Goal: Download file/media

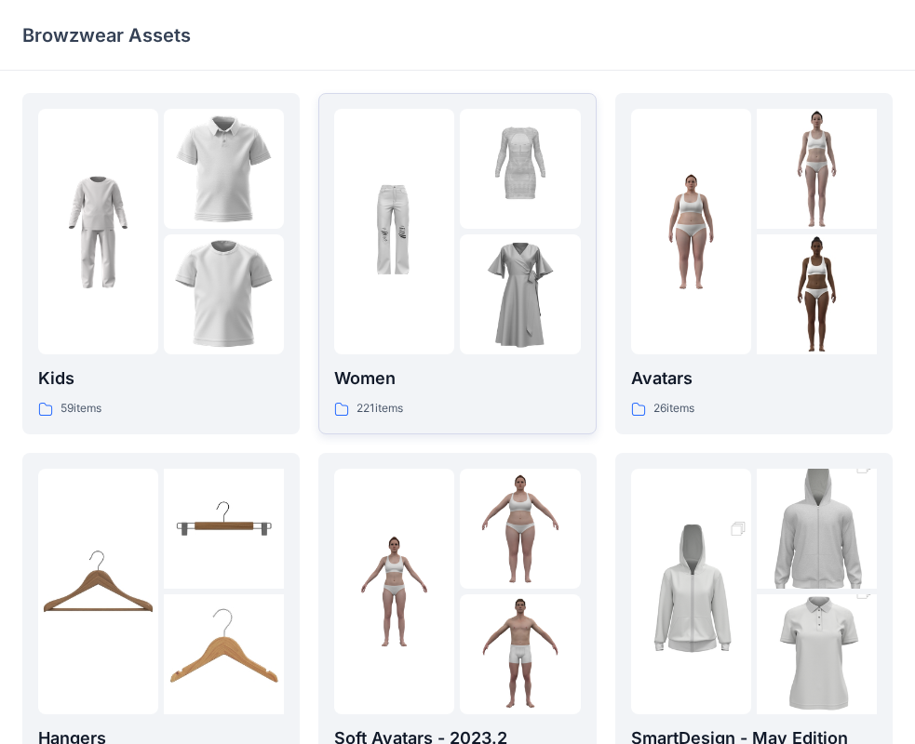
click at [372, 382] on p "Women" at bounding box center [457, 379] width 246 height 26
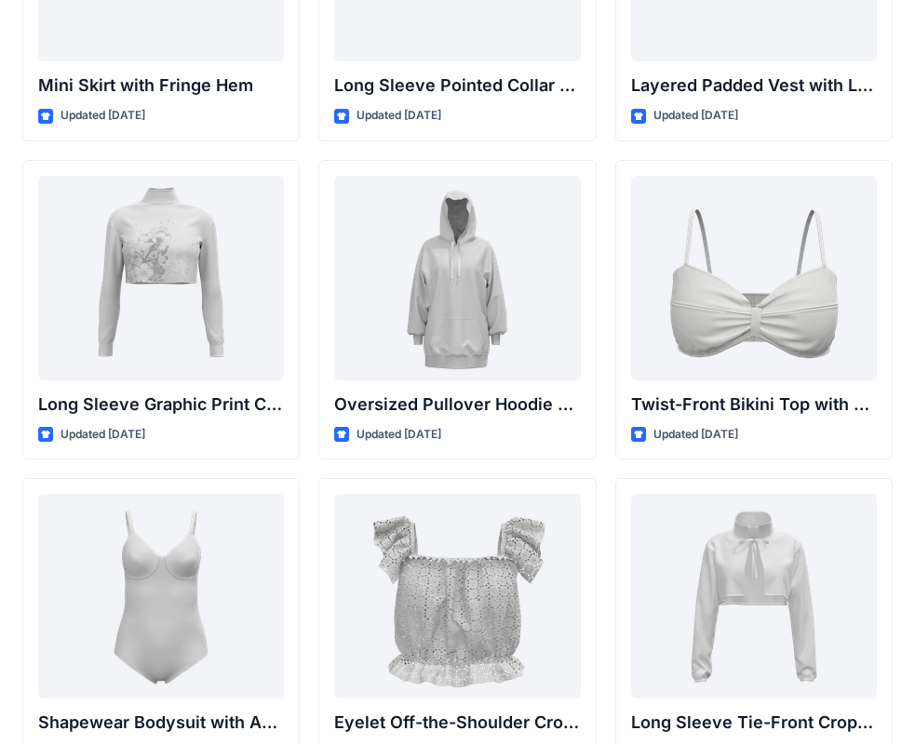
scroll to position [5676, 0]
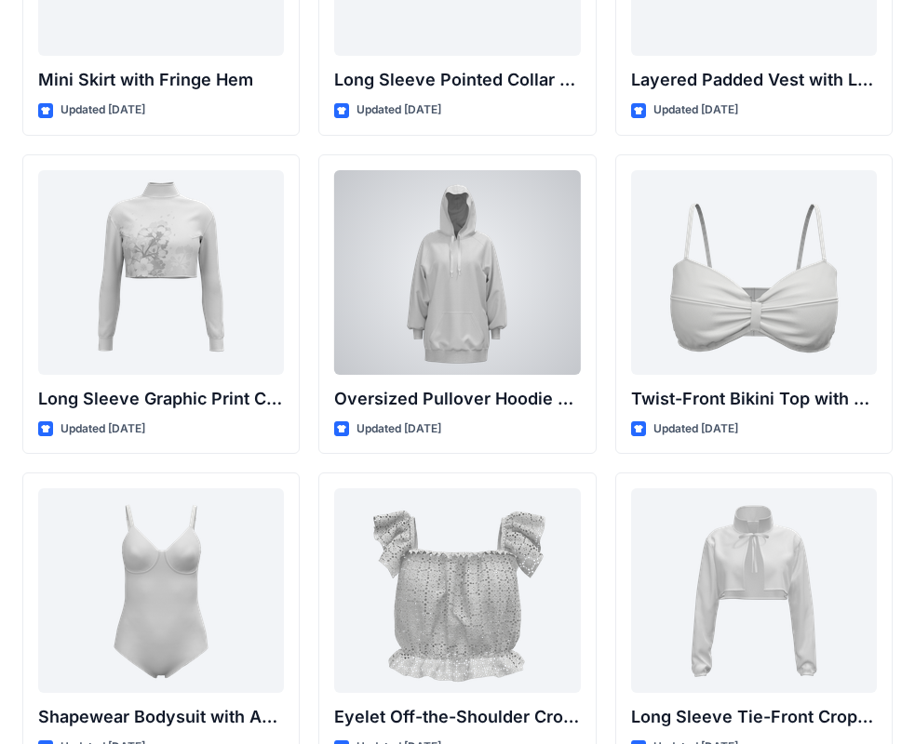
click at [455, 226] on div at bounding box center [457, 272] width 246 height 205
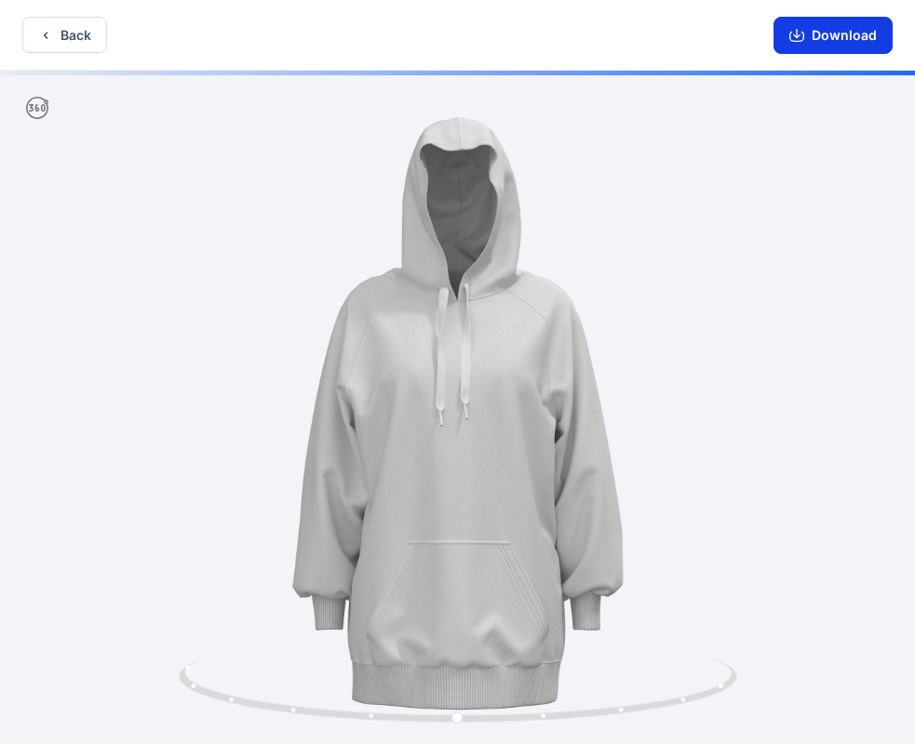
click at [850, 38] on button "Download" at bounding box center [832, 35] width 119 height 37
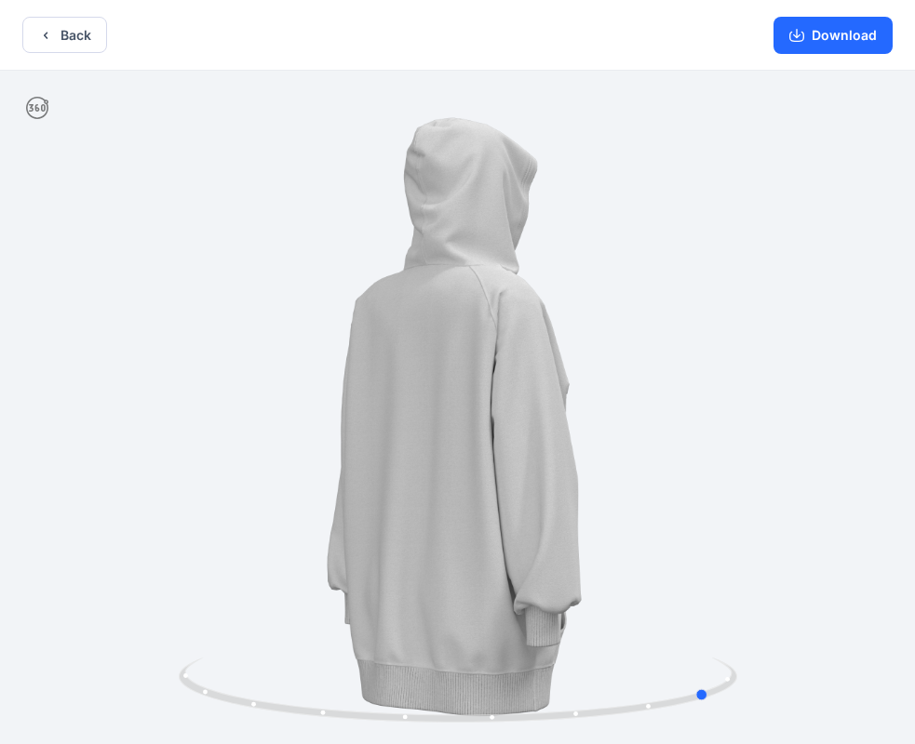
drag, startPoint x: 471, startPoint y: 575, endPoint x: 511, endPoint y: 510, distance: 76.4
click at [830, 556] on div at bounding box center [457, 409] width 915 height 677
drag, startPoint x: 511, startPoint y: 510, endPoint x: 408, endPoint y: 527, distance: 104.6
click at [408, 527] on div at bounding box center [457, 409] width 915 height 677
